Goal: Task Accomplishment & Management: Manage account settings

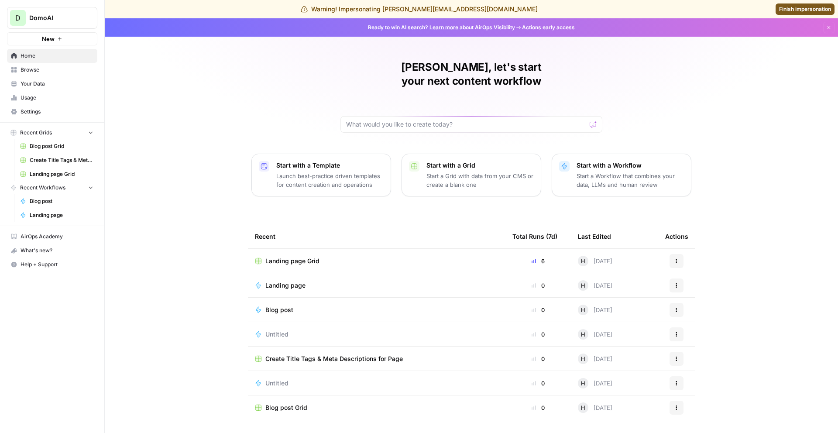
click at [32, 95] on span "Usage" at bounding box center [57, 98] width 73 height 8
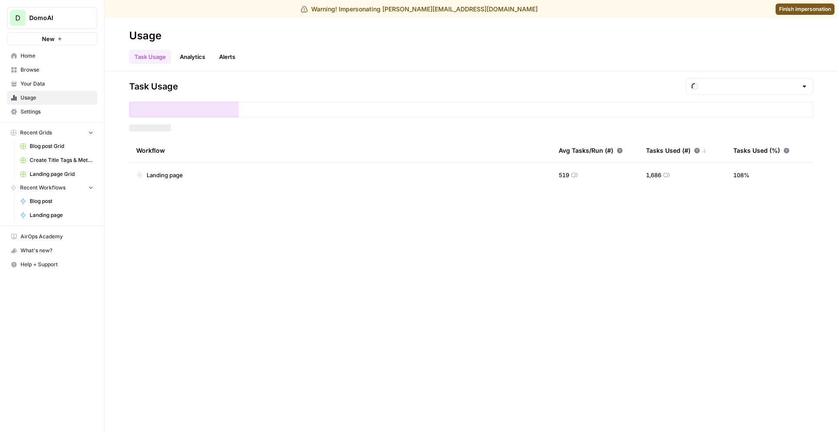
type input "August Included Tasks"
click at [38, 81] on span "Your Data" at bounding box center [57, 84] width 73 height 8
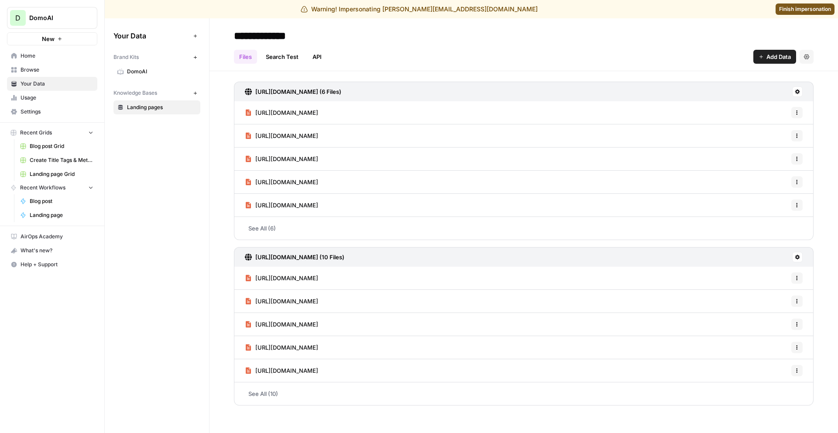
click at [58, 101] on span "Usage" at bounding box center [57, 98] width 73 height 8
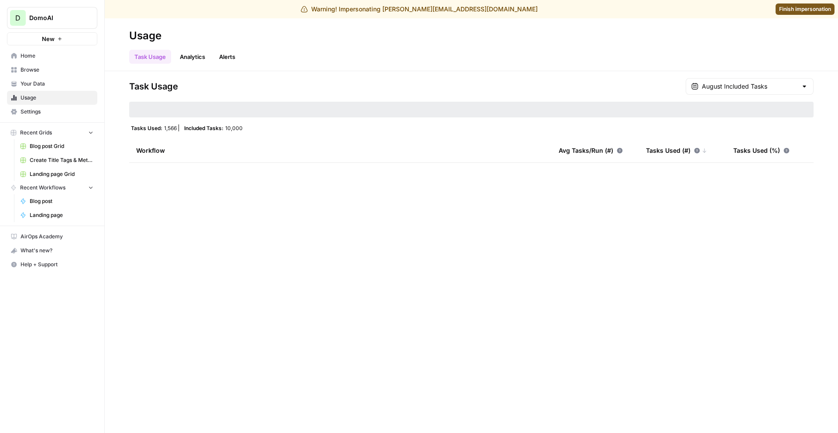
click at [58, 110] on span "Settings" at bounding box center [57, 112] width 73 height 8
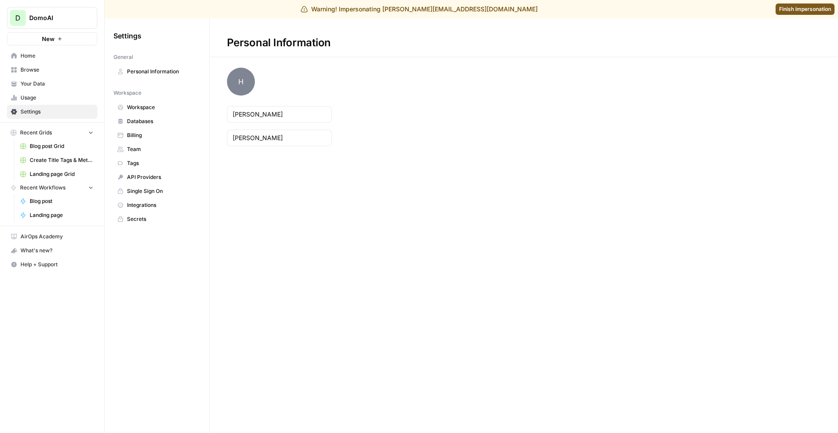
click at [150, 149] on span "Team" at bounding box center [161, 149] width 69 height 8
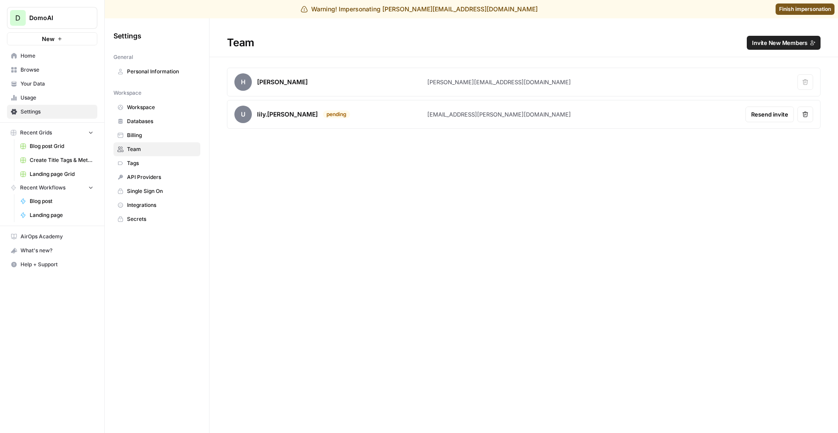
click at [791, 40] on span "Invite New Members" at bounding box center [779, 42] width 55 height 9
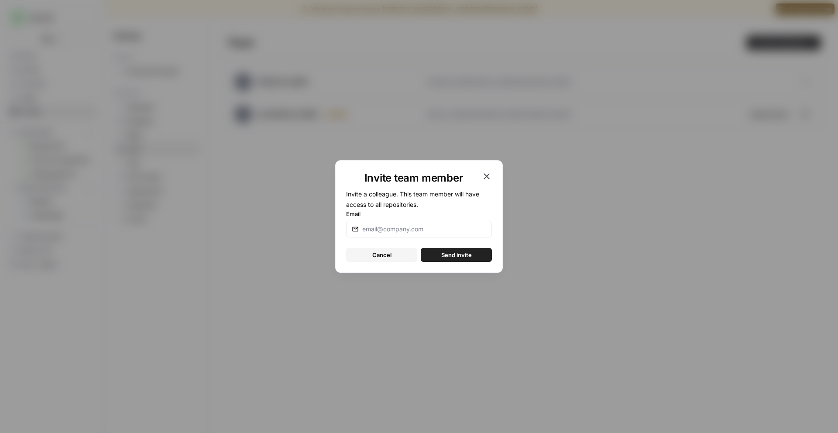
click at [657, 177] on div "Invite team member Invite a colleague. This team member will have access to all…" at bounding box center [419, 216] width 838 height 433
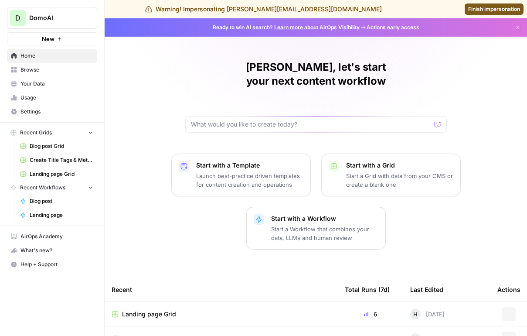
click at [491, 13] on link "Finish impersonation" at bounding box center [494, 8] width 59 height 11
